Goal: Task Accomplishment & Management: Use online tool/utility

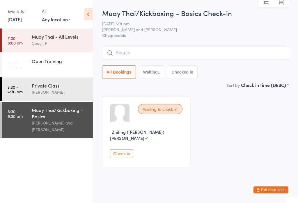
click at [248, 45] on div "Muay Thai/Kickboxing - Basics Check-in [DATE] 5:30pm Sifu [PERSON_NAME] Fai and…" at bounding box center [195, 45] width 187 height 74
click at [213, 50] on input "search" at bounding box center [195, 52] width 187 height 13
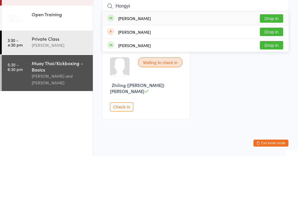
type input "Hongyi"
click at [280, 61] on button "Drop in" at bounding box center [271, 65] width 23 height 8
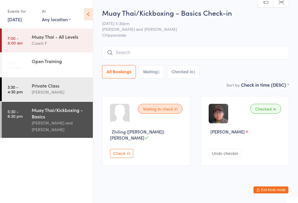
click at [144, 49] on input "search" at bounding box center [195, 52] width 187 height 13
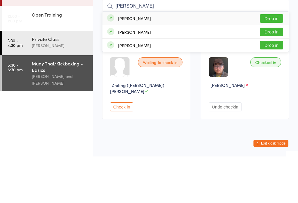
type input "[PERSON_NAME]"
click at [271, 61] on button "Drop in" at bounding box center [271, 65] width 23 height 8
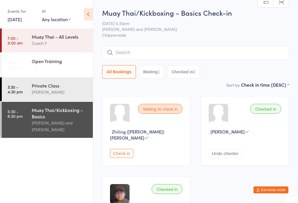
click at [139, 51] on input "search" at bounding box center [195, 52] width 187 height 13
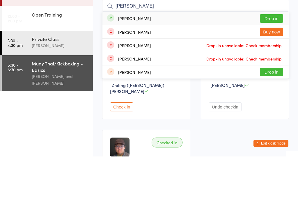
type input "[PERSON_NAME]"
click at [274, 61] on button "Drop in" at bounding box center [271, 65] width 23 height 8
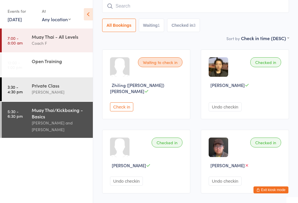
click at [183, 6] on input "search" at bounding box center [195, 5] width 187 height 13
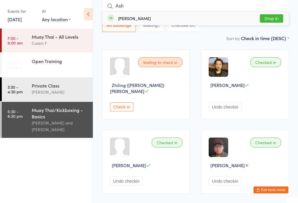
type input "Ash"
click at [274, 17] on button "Drop in" at bounding box center [271, 18] width 23 height 8
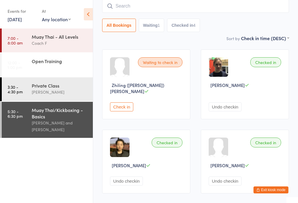
click at [203, 6] on input "search" at bounding box center [195, 5] width 187 height 13
type input "Hanqiyu"
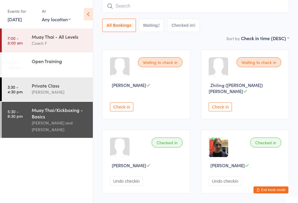
click at [289, 50] on div "Waiting to check in [PERSON_NAME] Check in Waiting to check in Zhiling ([PERSON…" at bounding box center [196, 195] width 198 height 303
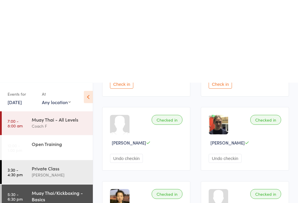
scroll to position [0, 0]
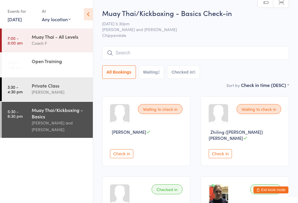
click at [170, 50] on input "search" at bounding box center [195, 52] width 187 height 13
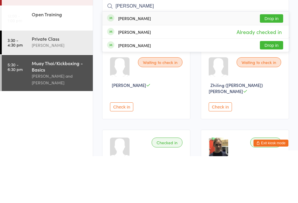
type input "[PERSON_NAME]"
click at [267, 61] on button "Drop in" at bounding box center [271, 65] width 23 height 8
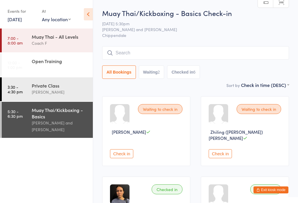
click at [191, 52] on input "search" at bounding box center [195, 52] width 187 height 13
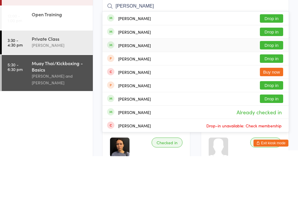
type input "[PERSON_NAME]"
click at [274, 88] on button "Drop in" at bounding box center [271, 92] width 23 height 8
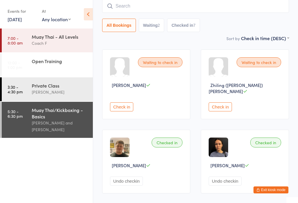
click at [123, 103] on button "Check in" at bounding box center [121, 107] width 23 height 9
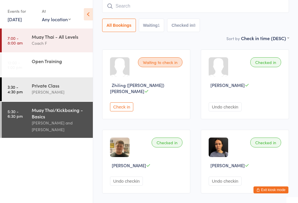
click at [121, 3] on input "search" at bounding box center [195, 5] width 187 height 13
click at [284, 94] on div "Checked in [PERSON_NAME] Undo checkin" at bounding box center [245, 85] width 88 height 70
click at [153, 5] on input "Irony" at bounding box center [195, 5] width 187 height 13
type input "I"
